Goal: Check status: Check status

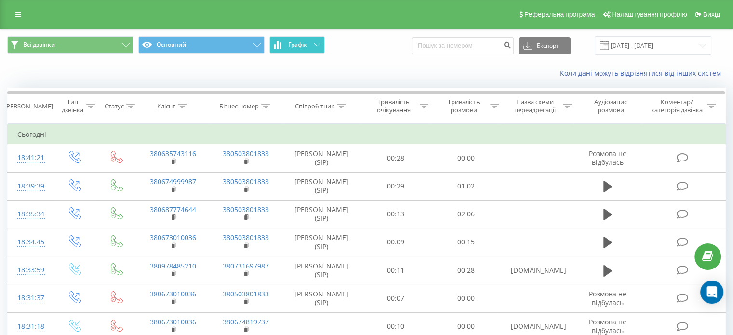
click at [289, 40] on button "Графік" at bounding box center [296, 44] width 55 height 17
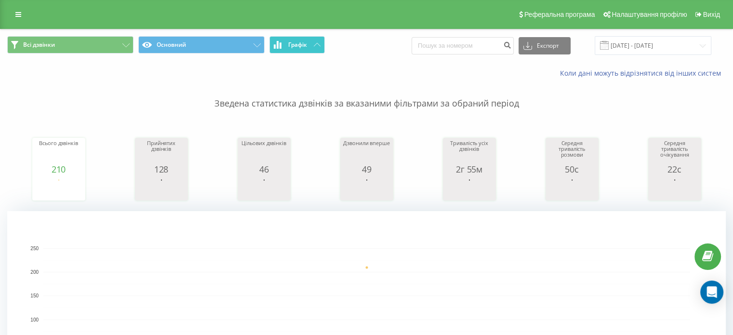
click at [301, 41] on span "Графік" at bounding box center [297, 44] width 19 height 7
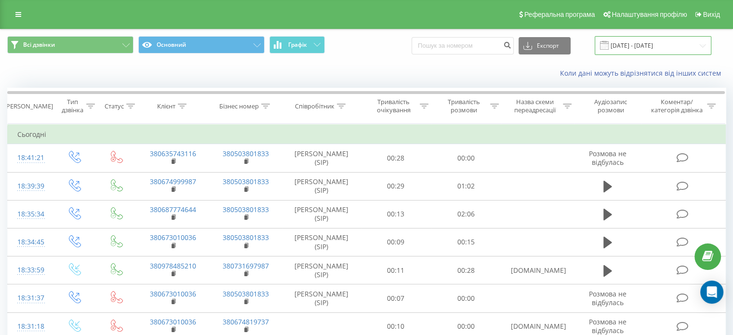
click at [634, 38] on input "[DATE] - [DATE]" at bounding box center [653, 45] width 117 height 19
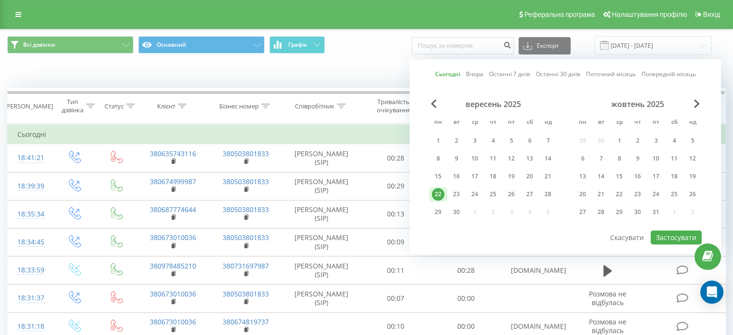
click at [438, 191] on div "22" at bounding box center [438, 194] width 13 height 13
click at [668, 236] on button "Застосувати" at bounding box center [676, 237] width 51 height 14
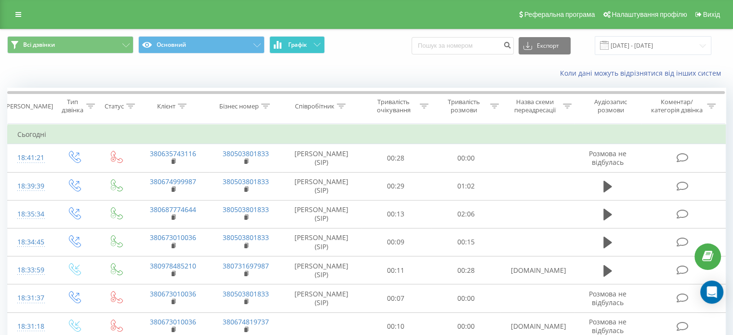
click at [306, 46] on span "Графік" at bounding box center [297, 44] width 19 height 7
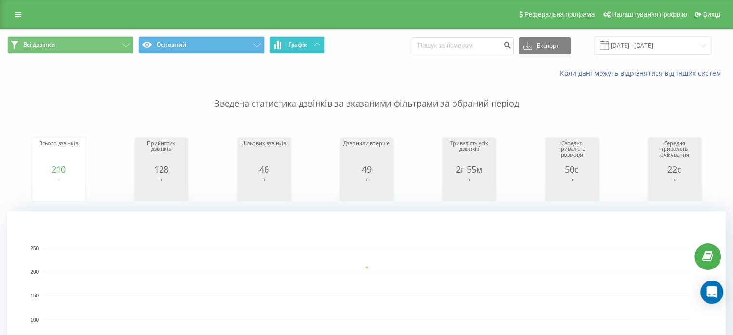
click at [306, 46] on span "Графік" at bounding box center [297, 44] width 19 height 7
